Goal: Information Seeking & Learning: Find specific fact

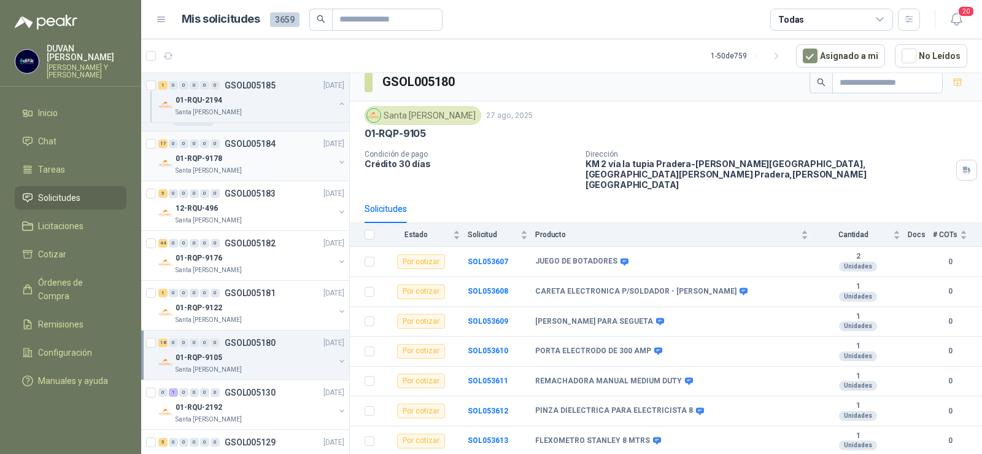
scroll to position [2456, 0]
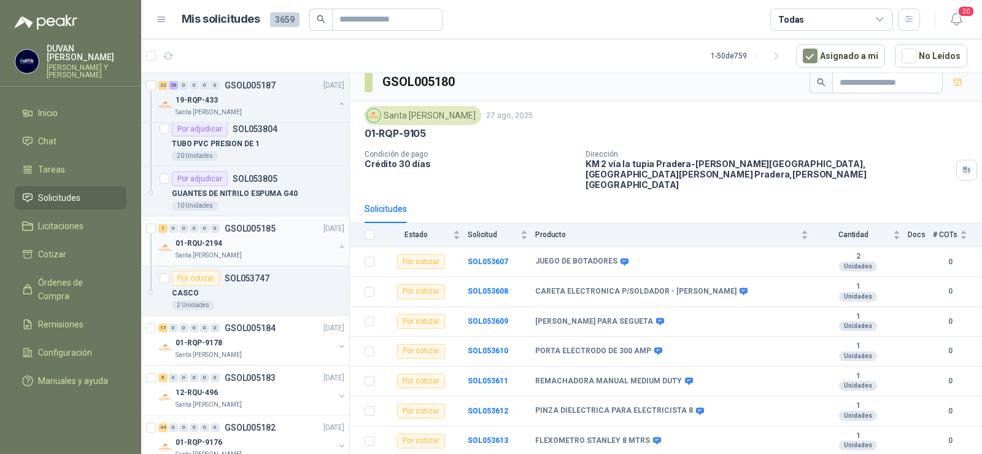
click at [250, 228] on p "GSOL005185" at bounding box center [250, 228] width 51 height 9
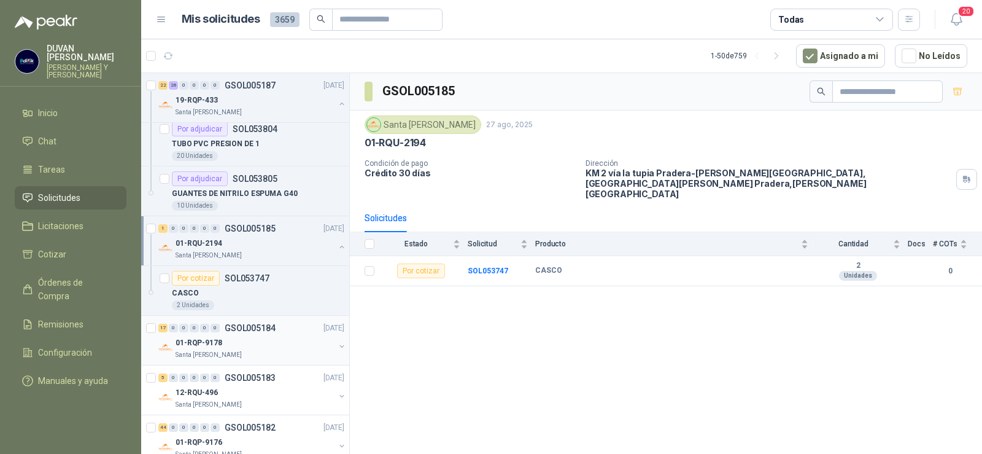
click at [252, 327] on p "GSOL005184" at bounding box center [250, 328] width 51 height 9
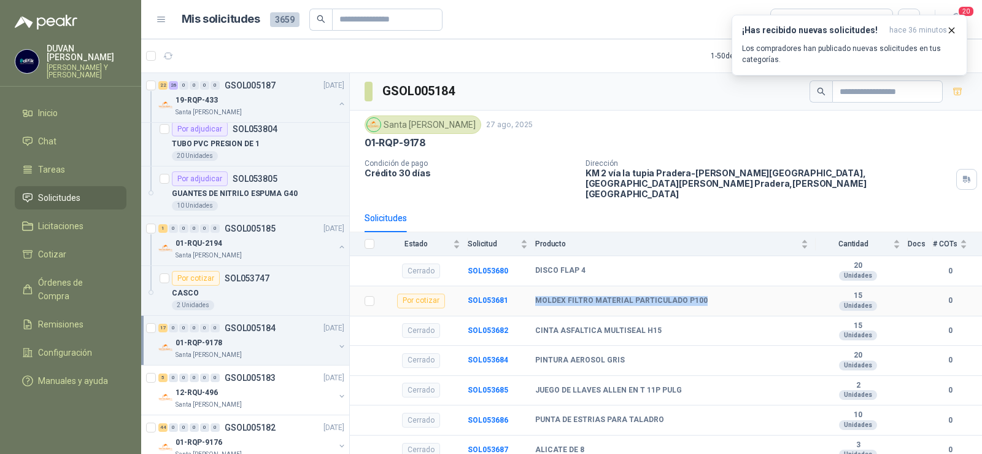
drag, startPoint x: 537, startPoint y: 282, endPoint x: 702, endPoint y: 283, distance: 165.1
click at [702, 296] on div "MOLDEX FILTRO MATERIAL PARTICULADO P100" at bounding box center [671, 301] width 273 height 10
copy b "MOLDEX FILTRO MATERIAL PARTICULADO P100"
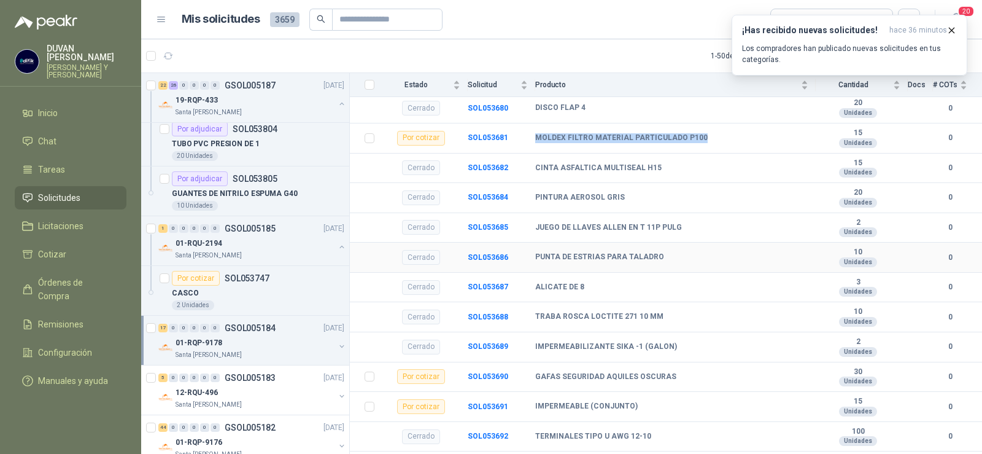
scroll to position [184, 0]
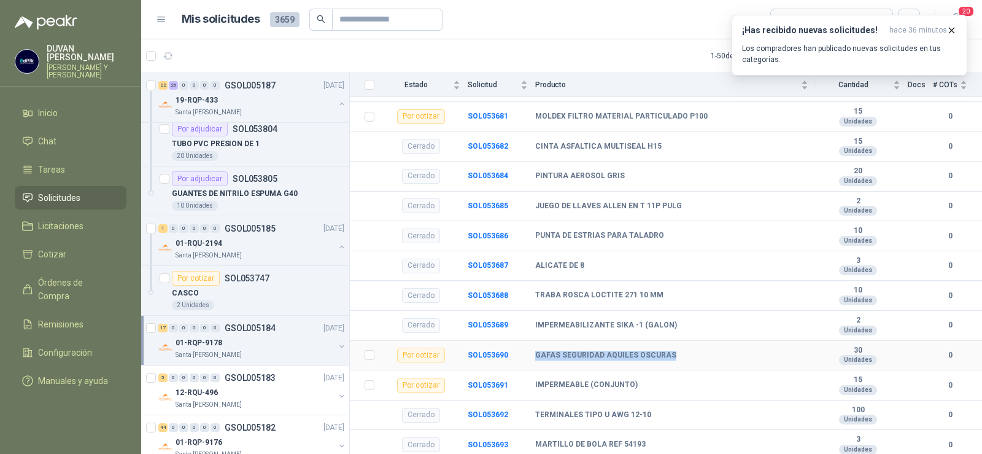
drag, startPoint x: 535, startPoint y: 334, endPoint x: 668, endPoint y: 330, distance: 132.7
click at [668, 341] on td "GAFAS SEGURIDAD AQUILES OSCURAS" at bounding box center [675, 356] width 281 height 30
copy b "GAFAS SEGURIDAD AQUILES OSCURAS"
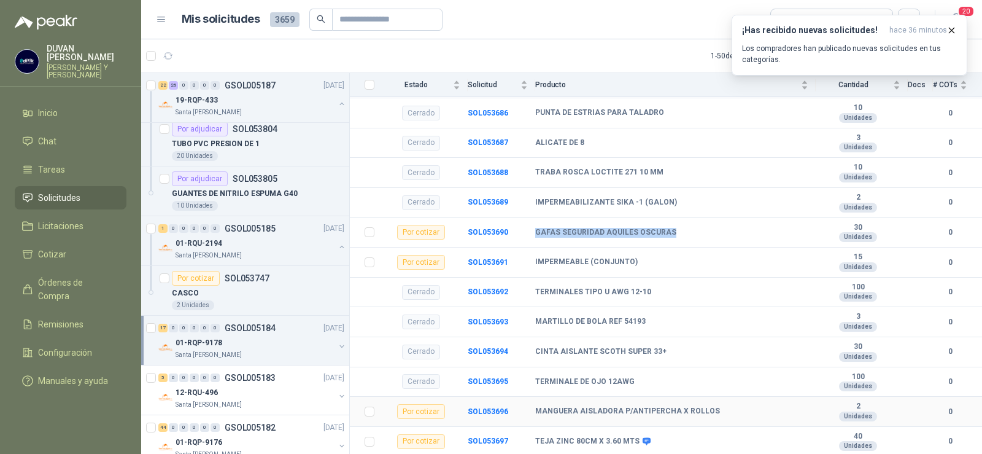
scroll to position [368, 0]
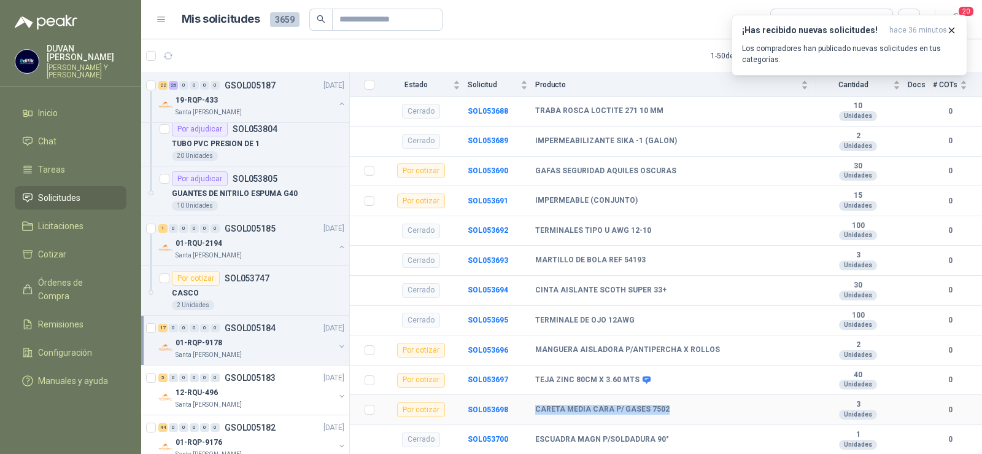
drag, startPoint x: 536, startPoint y: 392, endPoint x: 662, endPoint y: 393, distance: 125.9
click at [662, 405] on b "CARETA MEDIA CARA P/ GASES 7502" at bounding box center [602, 410] width 134 height 10
copy b "CARETA MEDIA CARA P/ GASES 7502"
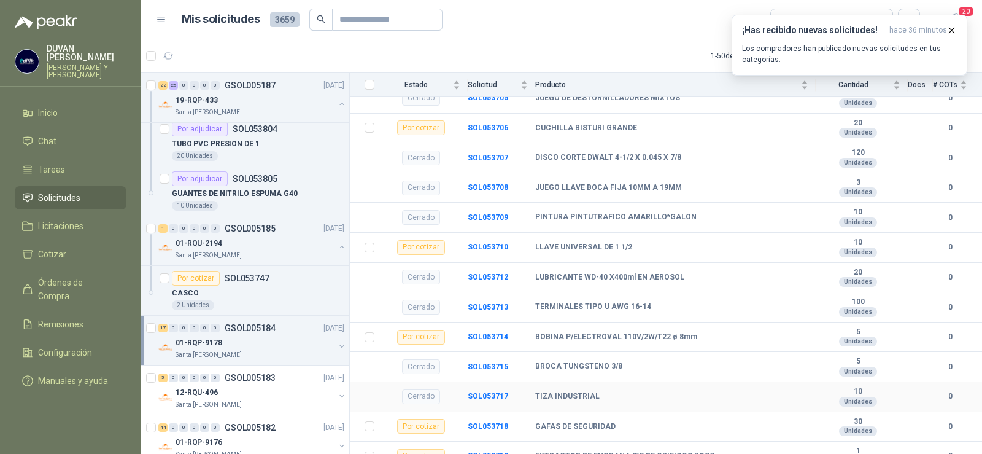
scroll to position [859, 0]
drag, startPoint x: 537, startPoint y: 408, endPoint x: 613, endPoint y: 407, distance: 76.7
click at [613, 421] on div "GAFAS DE SEGURIDAD" at bounding box center [671, 426] width 273 height 10
copy b "GAFAS DE SEGURIDAD"
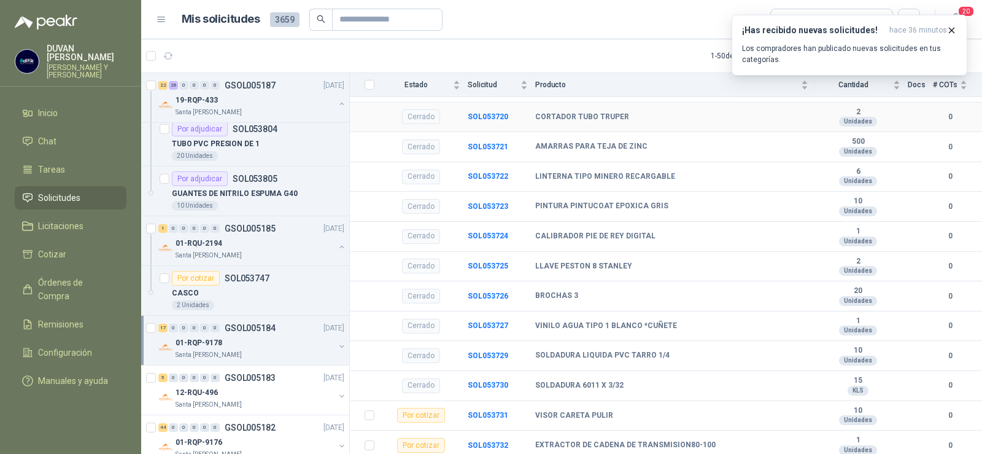
scroll to position [1351, 0]
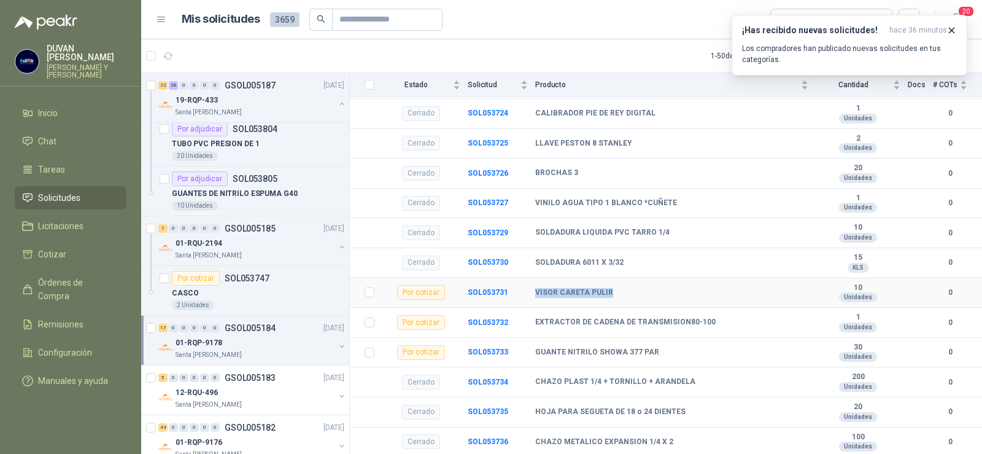
drag, startPoint x: 537, startPoint y: 274, endPoint x: 623, endPoint y: 274, distance: 86.6
click at [623, 288] on div "VISOR CARETA PULIR" at bounding box center [671, 293] width 273 height 10
copy b "VISOR CARETA PULIR"
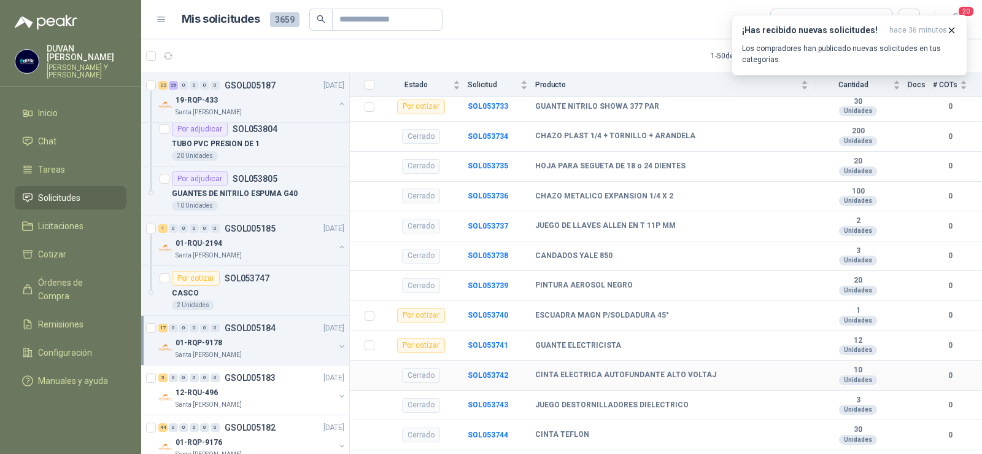
scroll to position [1599, 0]
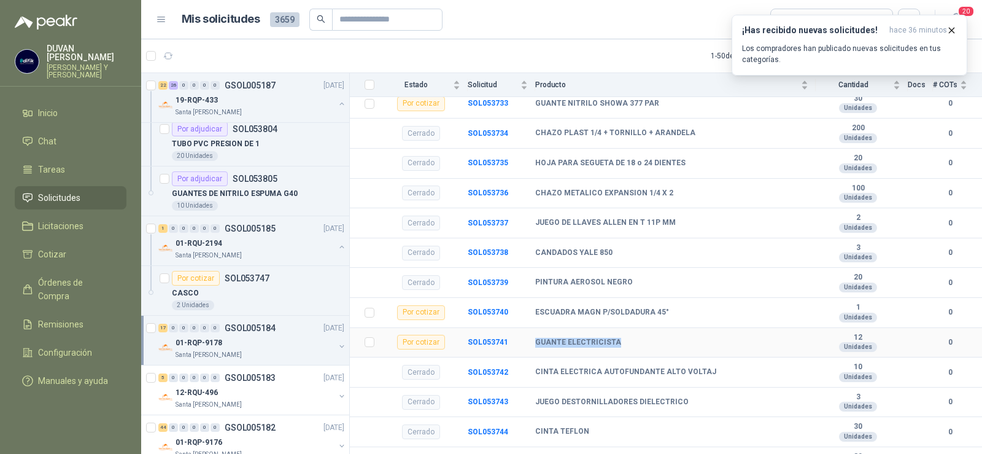
drag, startPoint x: 535, startPoint y: 325, endPoint x: 617, endPoint y: 320, distance: 81.8
click at [617, 338] on div "GUANTE ELECTRICISTA" at bounding box center [671, 343] width 273 height 10
copy b "GUANTE ELECTRICISTA"
drag, startPoint x: 535, startPoint y: 440, endPoint x: 620, endPoint y: 440, distance: 85.3
click at [620, 447] on tr "Por cotizar SOL053745 GUANTE TIPO INGENIERO 30 Unidades 0" at bounding box center [666, 462] width 632 height 30
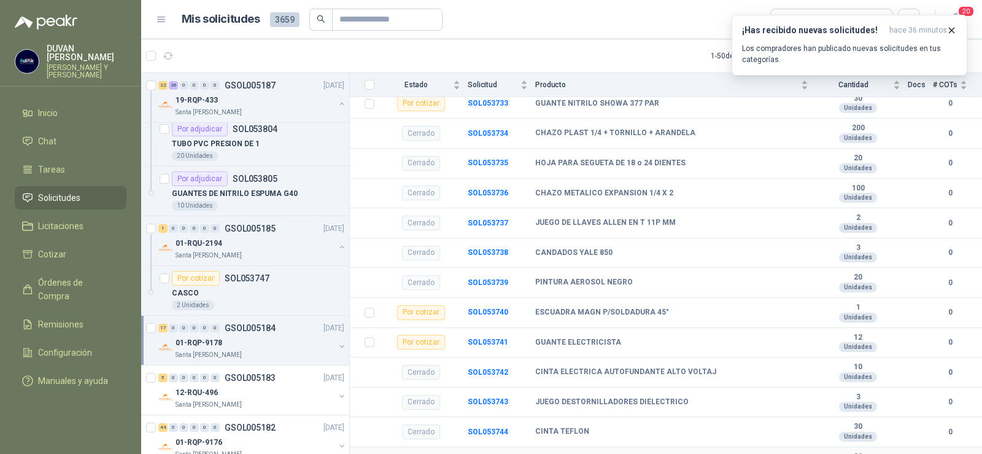
copy tr "GUANTE TIPO INGENIERO"
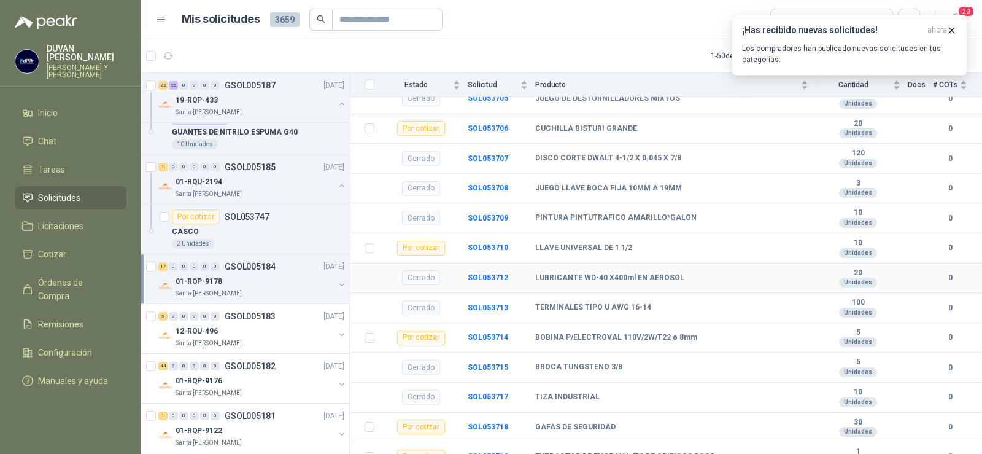
scroll to position [863, 0]
